Goal: Transaction & Acquisition: Download file/media

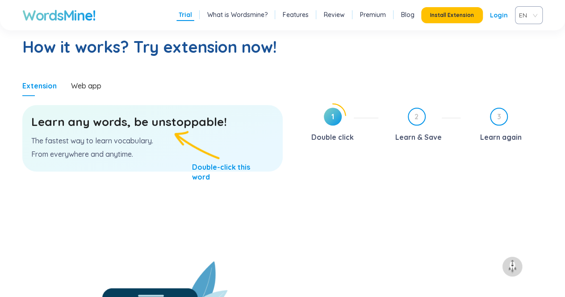
scroll to position [463, 0]
click at [187, 126] on h3 "Learn any words, be unstoppable!" at bounding box center [152, 122] width 243 height 16
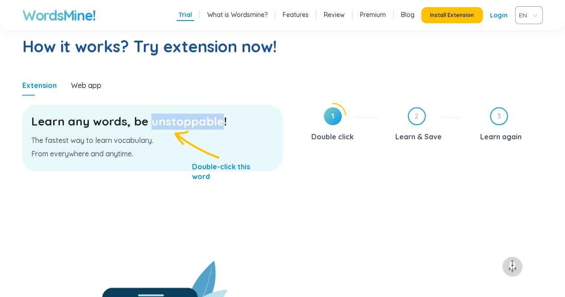
click at [187, 126] on h3 "Learn any words, be unstoppable!" at bounding box center [152, 122] width 243 height 16
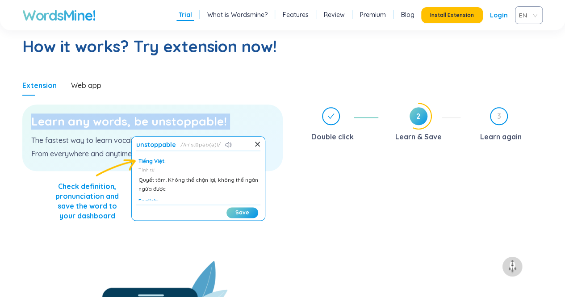
click at [187, 126] on h3 "Learn any words, be unstoppable!" at bounding box center [152, 122] width 243 height 16
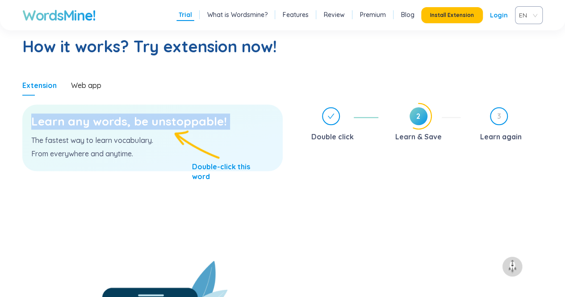
click at [167, 120] on h3 "Learn any words, be unstoppable!" at bounding box center [152, 122] width 243 height 16
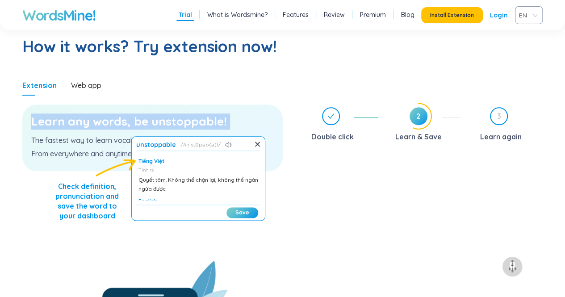
click at [167, 120] on h3 "Learn any words, be unstoppable!" at bounding box center [152, 122] width 243 height 16
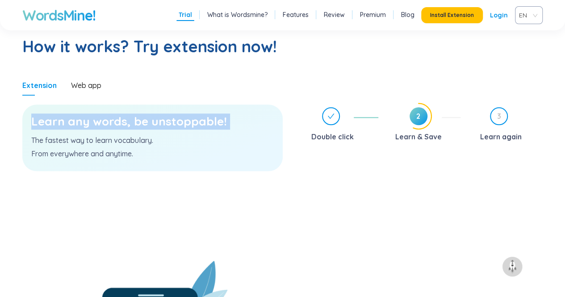
click at [167, 120] on h3 "Learn any words, be unstoppable!" at bounding box center [152, 122] width 243 height 16
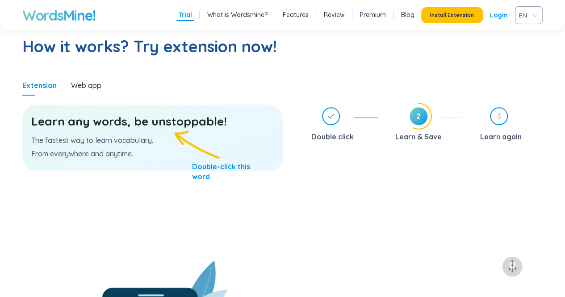
click at [167, 120] on h3 "Learn any words, be unstoppable!" at bounding box center [152, 122] width 243 height 16
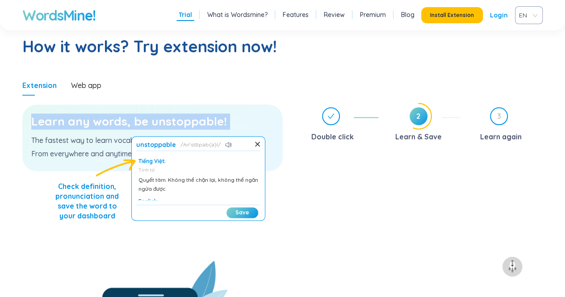
click at [167, 120] on h3 "Learn any words, be unstoppable!" at bounding box center [152, 122] width 243 height 16
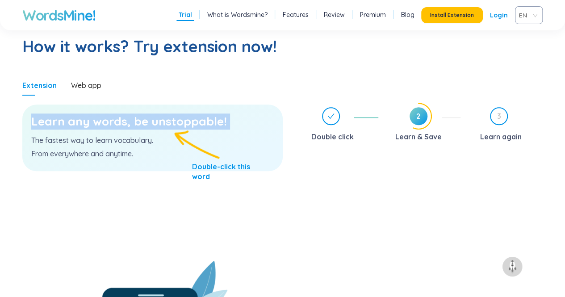
click at [124, 118] on h3 "Learn any words, be unstoppable!" at bounding box center [152, 122] width 243 height 16
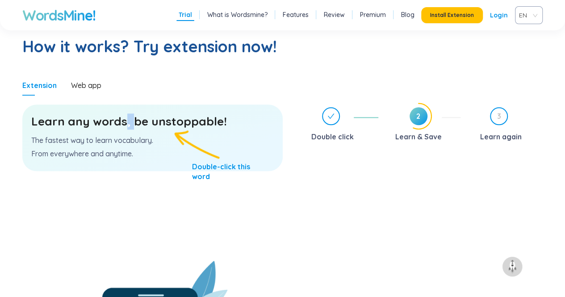
click at [124, 118] on h3 "Learn any words, be unstoppable!" at bounding box center [152, 122] width 243 height 16
click at [110, 120] on h3 "Learn any words, be unstoppable!" at bounding box center [152, 122] width 243 height 16
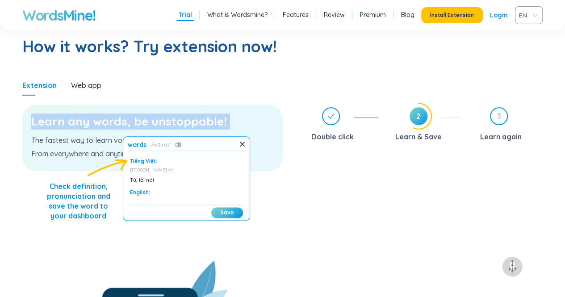
click at [110, 120] on h3 "Learn any words, be unstoppable!" at bounding box center [152, 122] width 243 height 16
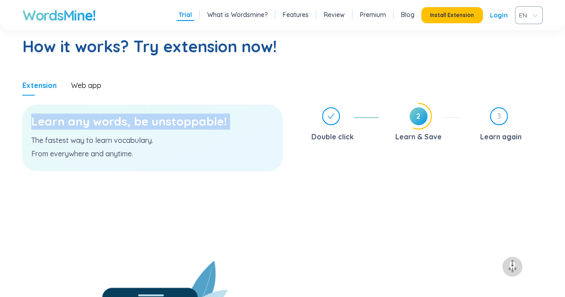
click at [110, 120] on h3 "Learn any words, be unstoppable!" at bounding box center [152, 122] width 243 height 16
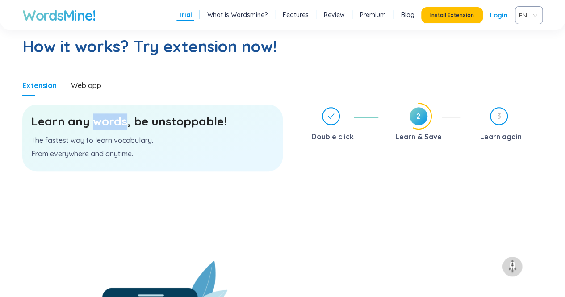
click at [110, 120] on h3 "Learn any words, be unstoppable!" at bounding box center [152, 122] width 243 height 16
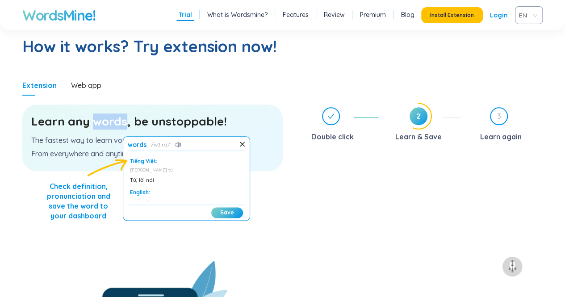
scroll to position [22, 0]
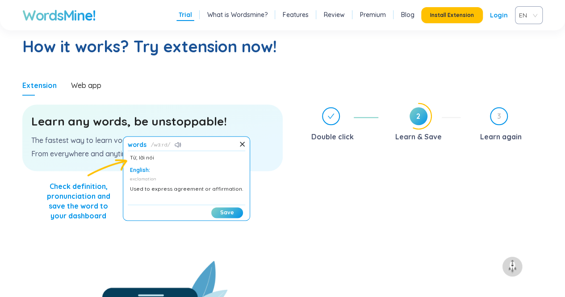
click at [182, 232] on section "Learn any words, be unstoppable! The fastest way to learn vocabulary. From ever…" at bounding box center [152, 178] width 261 height 165
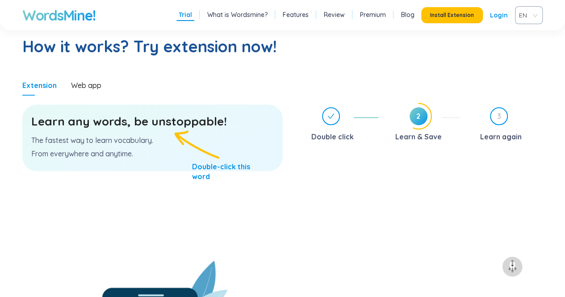
click at [80, 152] on p "From everywhere and anytime." at bounding box center [152, 154] width 243 height 10
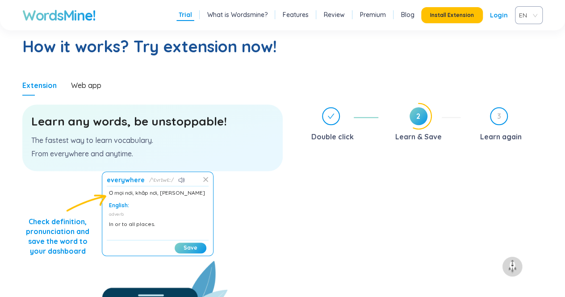
click at [203, 178] on icon at bounding box center [206, 180] width 6 height 6
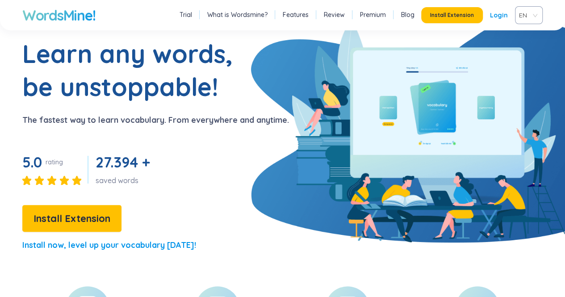
scroll to position [45, 0]
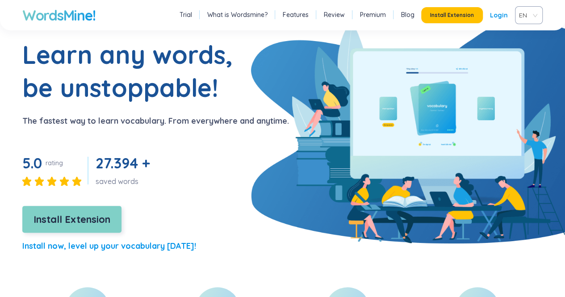
click at [89, 218] on span "Install Extension" at bounding box center [72, 220] width 77 height 16
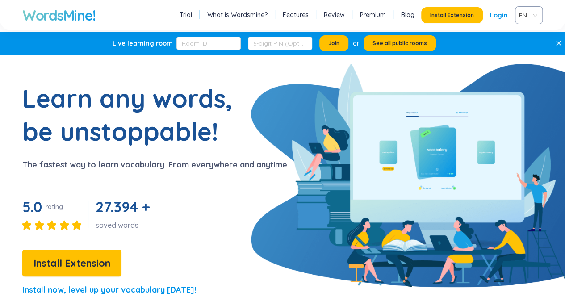
scroll to position [0, 0]
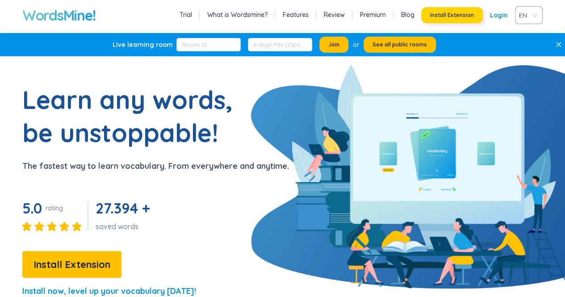
click at [442, 12] on span "Install Extension" at bounding box center [452, 15] width 44 height 7
